Goal: Information Seeking & Learning: Check status

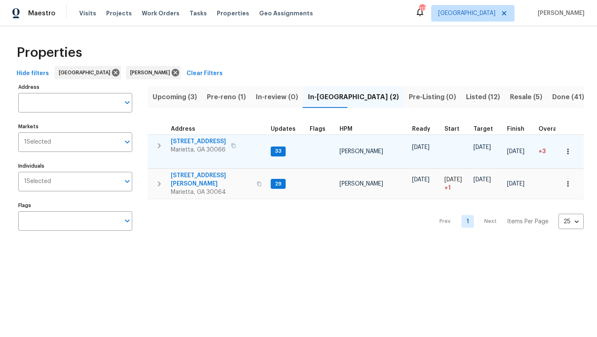
click at [208, 143] on span "692 Suholden Cir" at bounding box center [198, 141] width 55 height 8
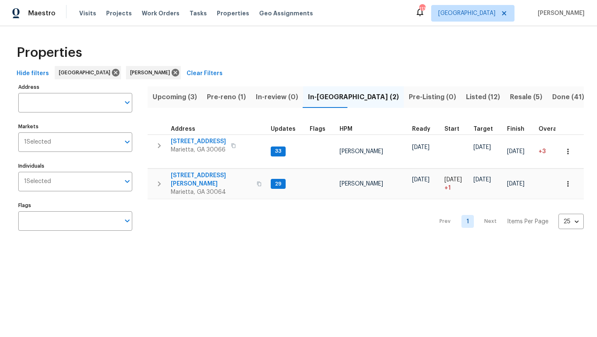
click at [461, 103] on button "Listed (12)" at bounding box center [483, 97] width 44 height 22
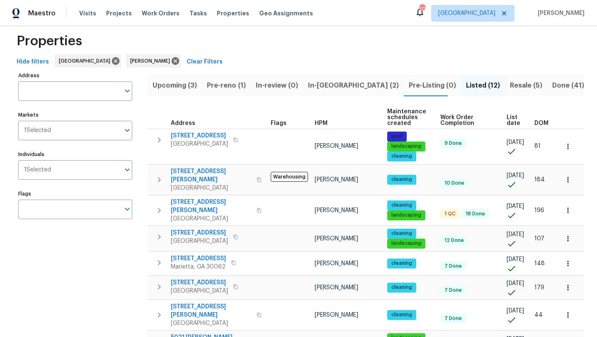
scroll to position [10, 0]
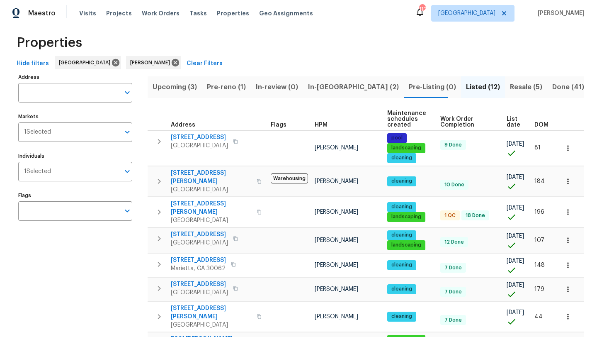
click at [322, 87] on span "In-reno (2)" at bounding box center [353, 87] width 91 height 12
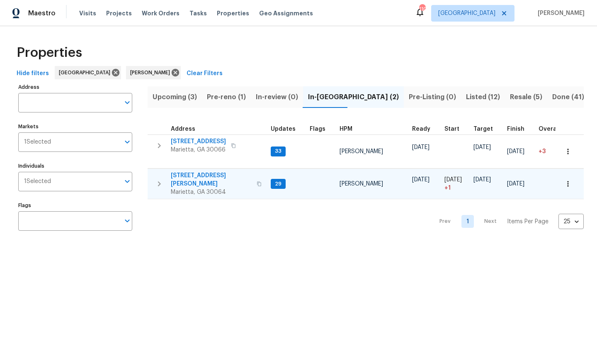
click at [214, 173] on span "3526 W Hampton Dr NW" at bounding box center [211, 179] width 81 height 17
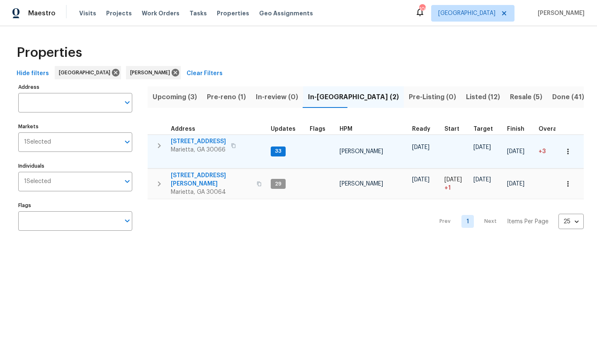
click at [193, 139] on span "692 Suholden Cir" at bounding box center [198, 141] width 55 height 8
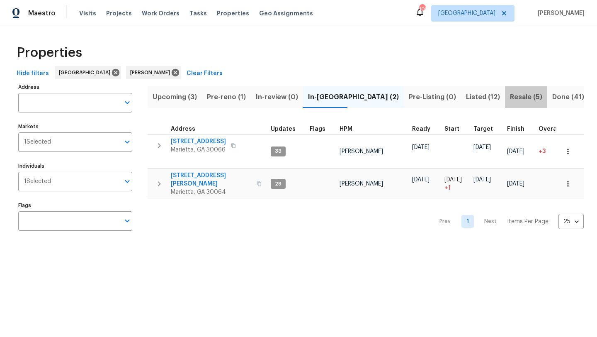
click at [510, 98] on span "Resale (5)" at bounding box center [526, 97] width 32 height 12
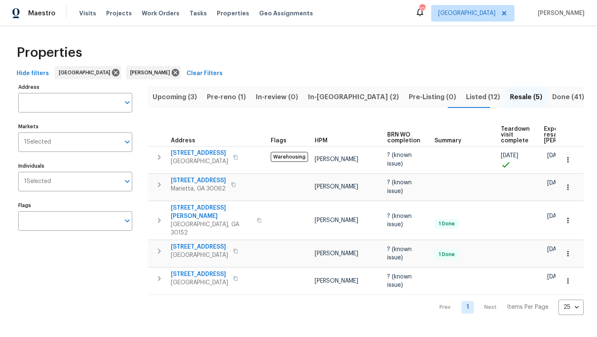
click at [466, 98] on span "Listed (12)" at bounding box center [483, 97] width 34 height 12
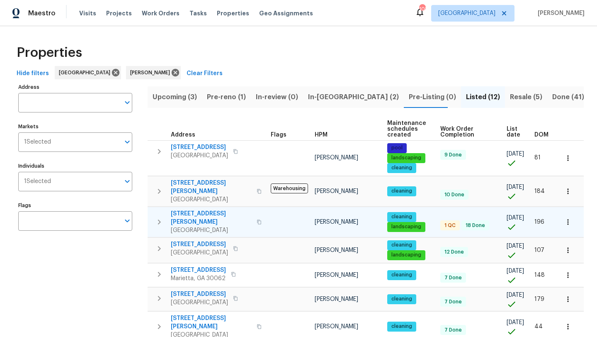
click at [226, 209] on span "[STREET_ADDRESS][PERSON_NAME]" at bounding box center [211, 217] width 81 height 17
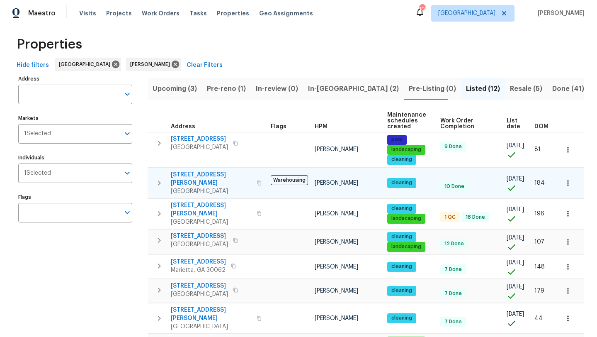
scroll to position [12, 0]
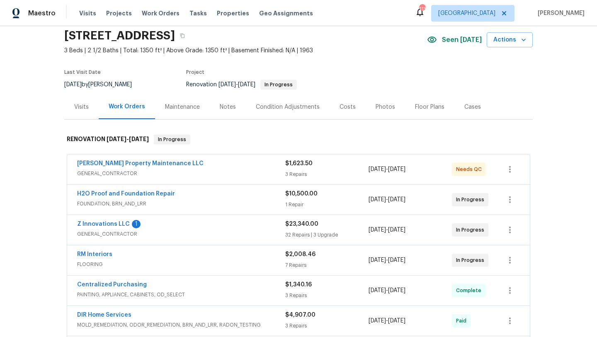
scroll to position [32, 0]
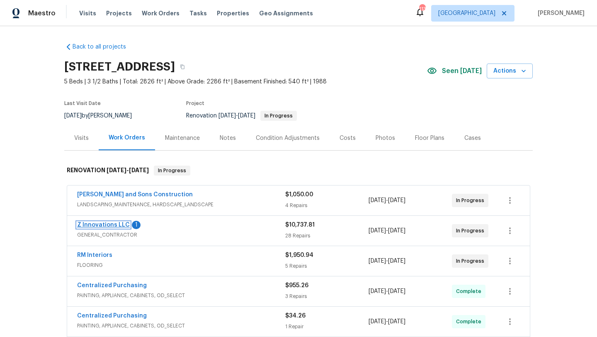
click at [121, 224] on link "Z Innovations LLC" at bounding box center [103, 225] width 53 height 6
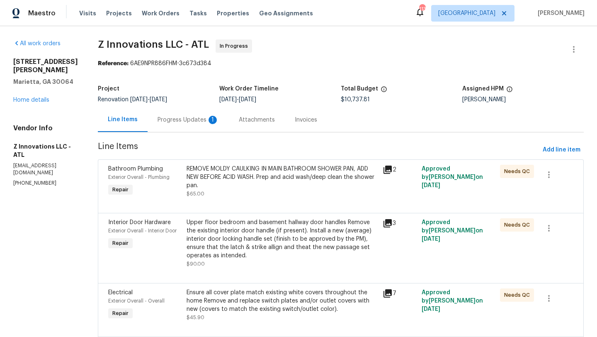
click at [194, 117] on div "Progress Updates 1" at bounding box center [188, 120] width 61 height 8
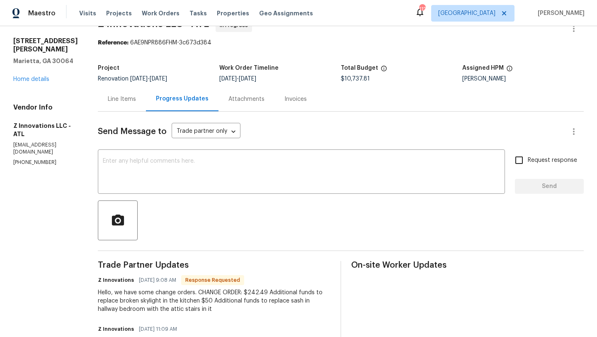
scroll to position [22, 0]
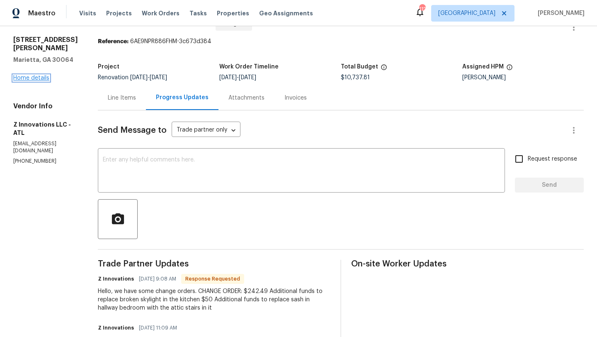
click at [44, 78] on link "Home details" at bounding box center [31, 78] width 36 height 6
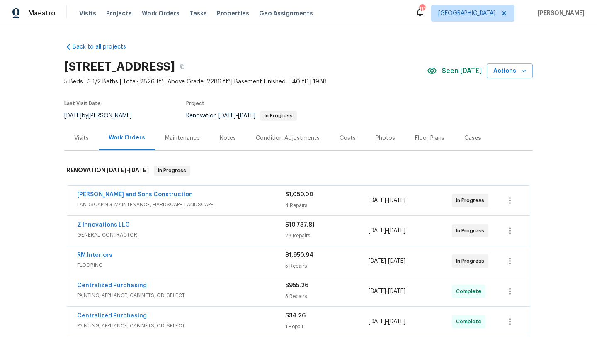
click at [116, 257] on div "RM Interiors" at bounding box center [181, 256] width 208 height 10
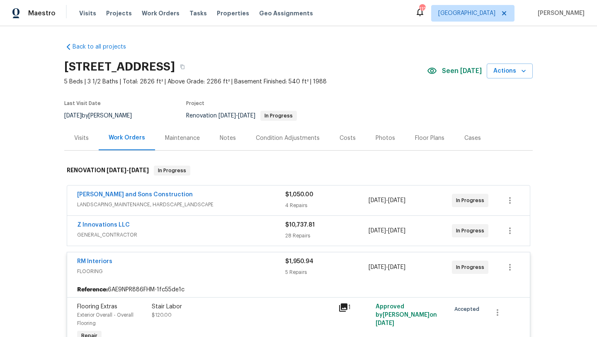
click at [87, 141] on div "Visits" at bounding box center [81, 138] width 15 height 8
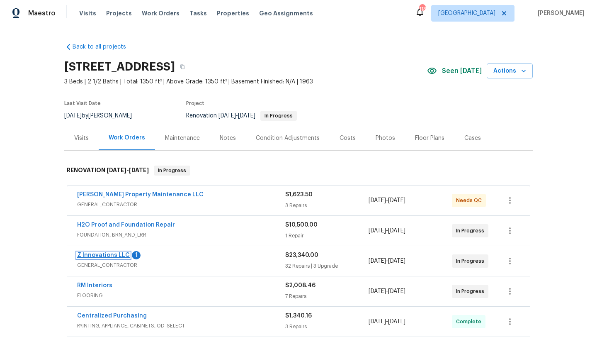
click at [110, 252] on link "Z Innovations LLC" at bounding box center [103, 255] width 53 height 6
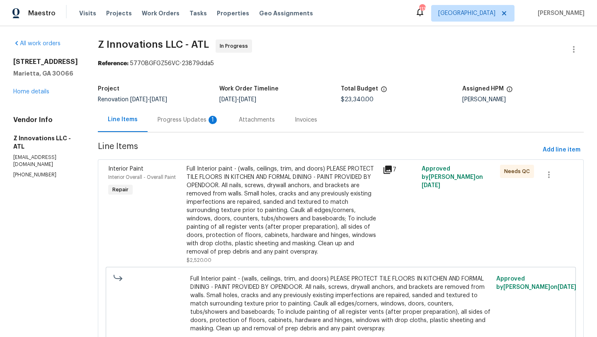
click at [195, 117] on div "Progress Updates 1" at bounding box center [188, 120] width 61 height 8
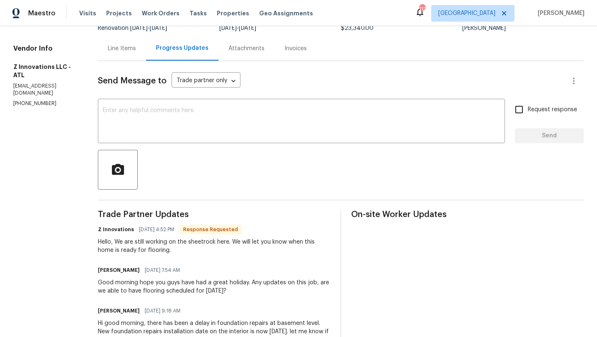
scroll to position [79, 0]
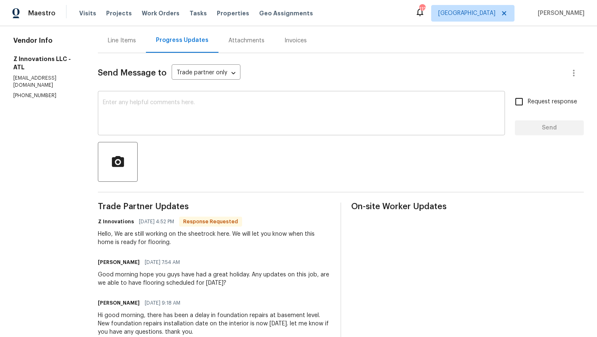
click at [198, 104] on textarea at bounding box center [301, 114] width 397 height 29
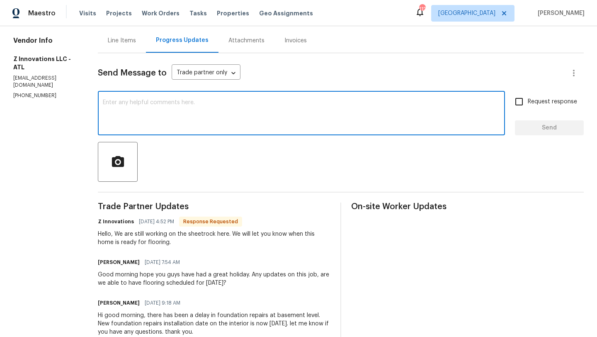
type textarea "y"
type textarea "ty"
click at [522, 98] on input "Request response" at bounding box center [518, 101] width 17 height 17
checkbox input "true"
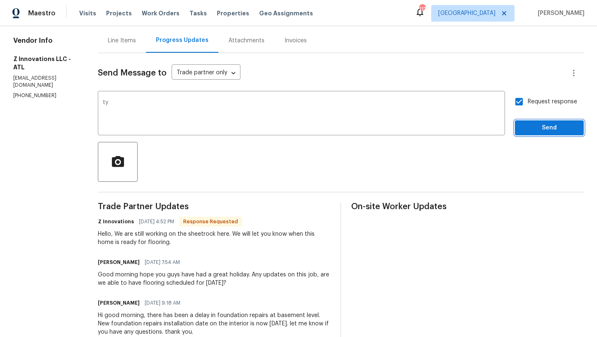
click at [539, 133] on span "Send" at bounding box center [550, 128] width 56 height 10
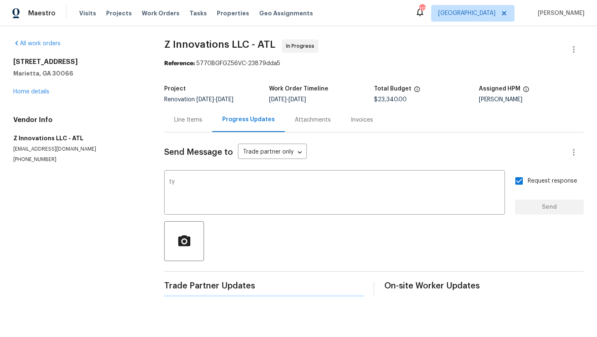
scroll to position [0, 0]
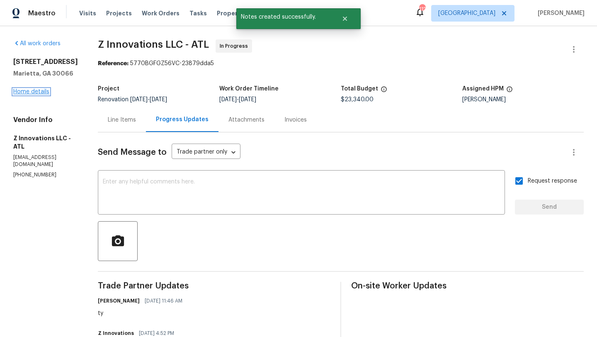
click at [23, 91] on link "Home details" at bounding box center [31, 92] width 36 height 6
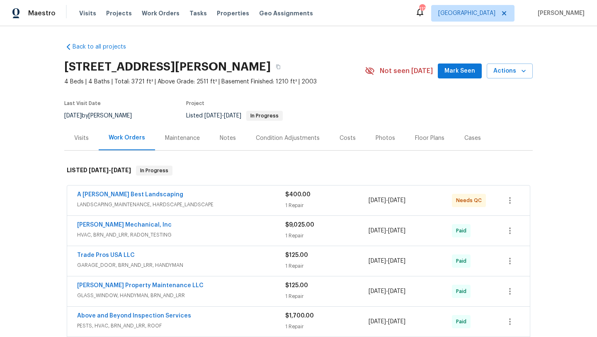
click at [465, 79] on div "[STREET_ADDRESS][PERSON_NAME] 4 Beds | 4 Baths | Total: 3721 ft² | Above Grade:…" at bounding box center [298, 71] width 468 height 30
click at [465, 75] on span "Mark Seen" at bounding box center [459, 71] width 31 height 10
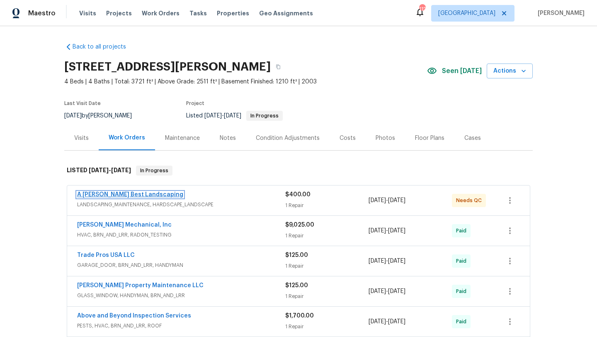
click at [117, 193] on link "A [PERSON_NAME] Best Landscaping" at bounding box center [130, 195] width 106 height 6
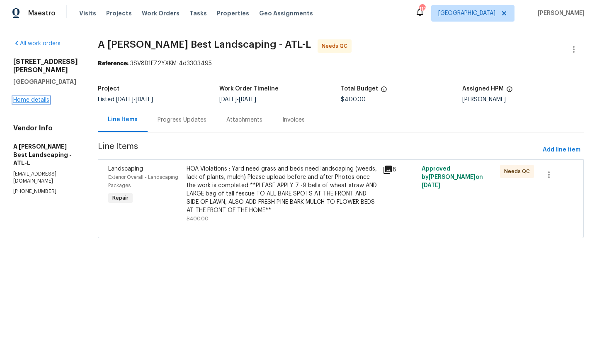
click at [45, 97] on link "Home details" at bounding box center [31, 100] width 36 height 6
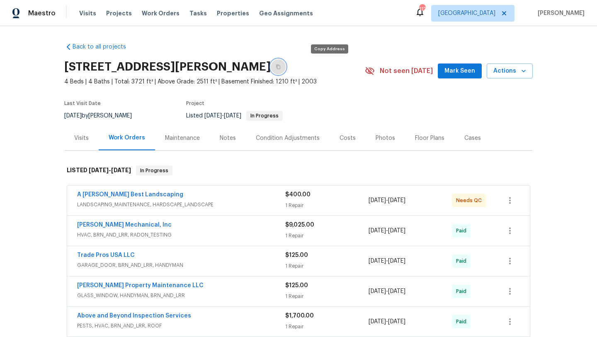
click at [280, 68] on icon "button" at bounding box center [278, 67] width 4 height 5
